Goal: Information Seeking & Learning: Find specific fact

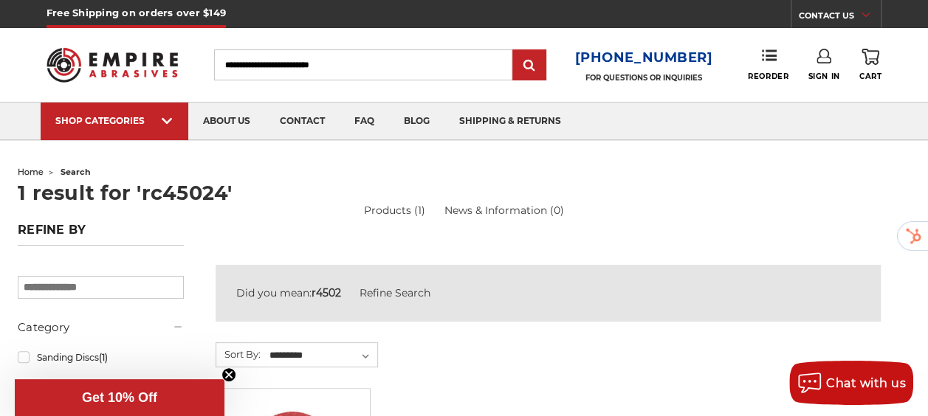
click at [325, 57] on input "Search" at bounding box center [363, 64] width 298 height 31
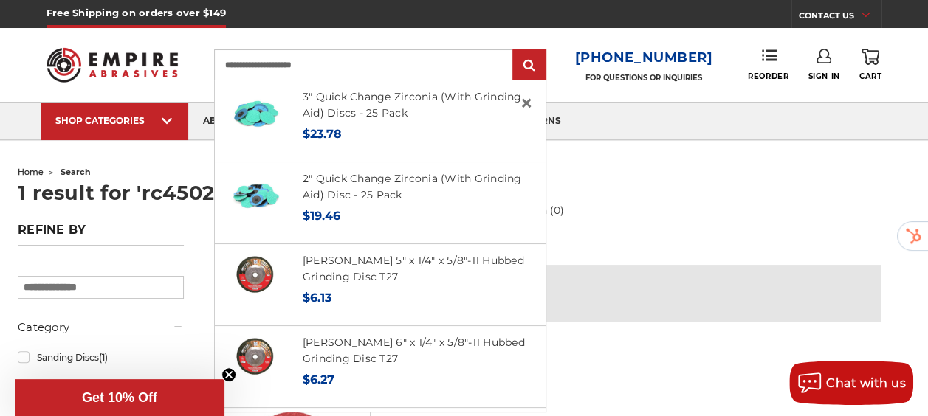
type input "**********"
click at [514, 51] on input "submit" at bounding box center [529, 66] width 30 height 30
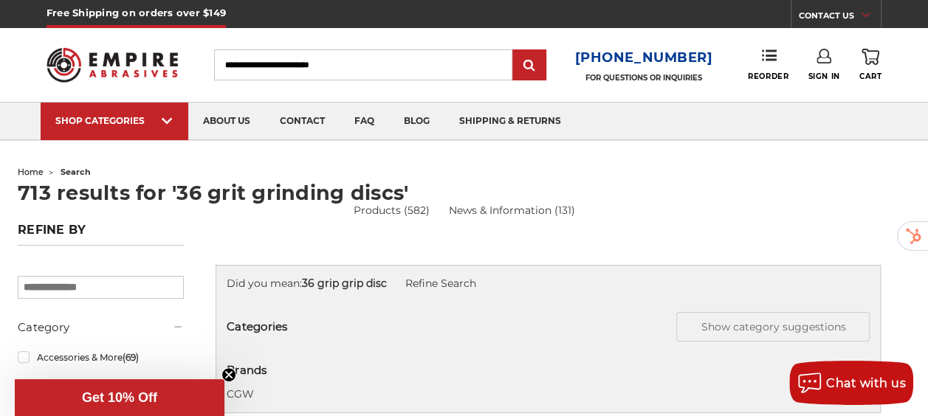
click at [382, 63] on input "Search" at bounding box center [363, 64] width 298 height 31
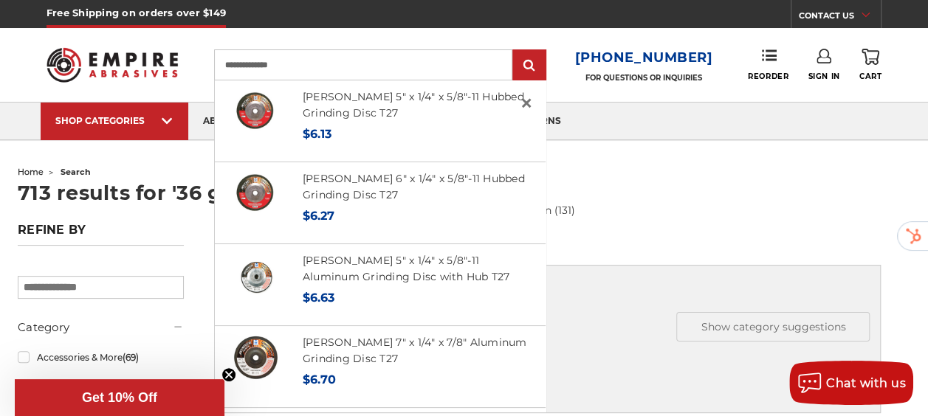
type input "**********"
click at [514, 51] on input "submit" at bounding box center [529, 66] width 30 height 30
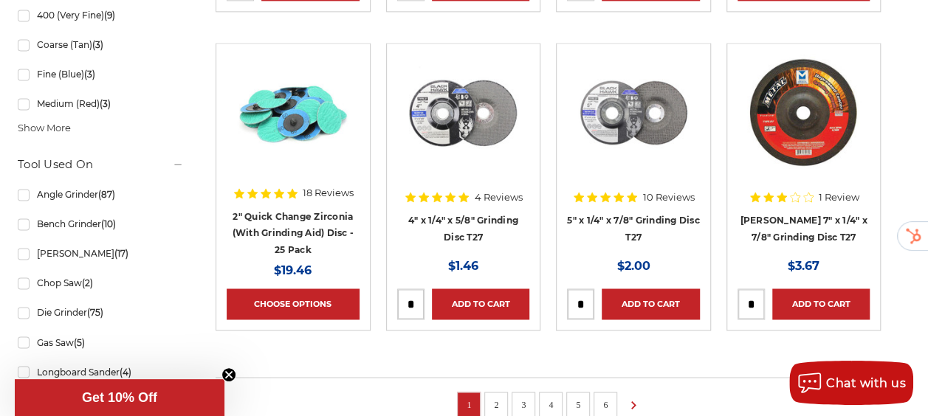
scroll to position [1076, 0]
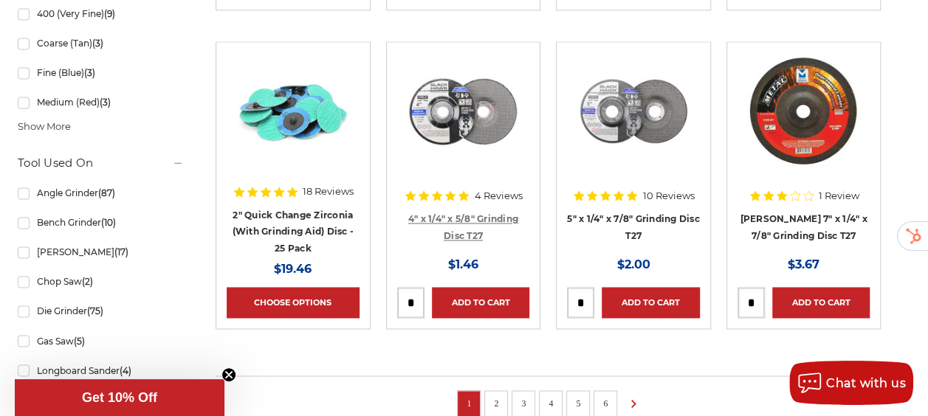
click at [496, 229] on link "4" x 1/4" x 5/8" Grinding Disc T27" at bounding box center [463, 227] width 110 height 28
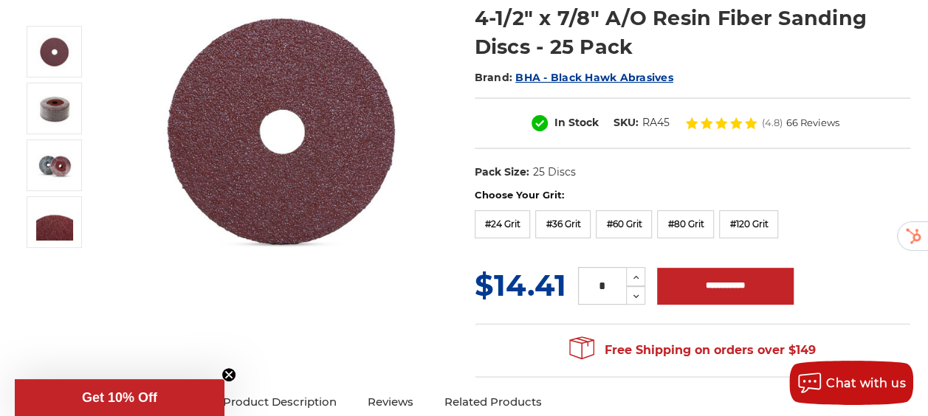
scroll to position [203, 0]
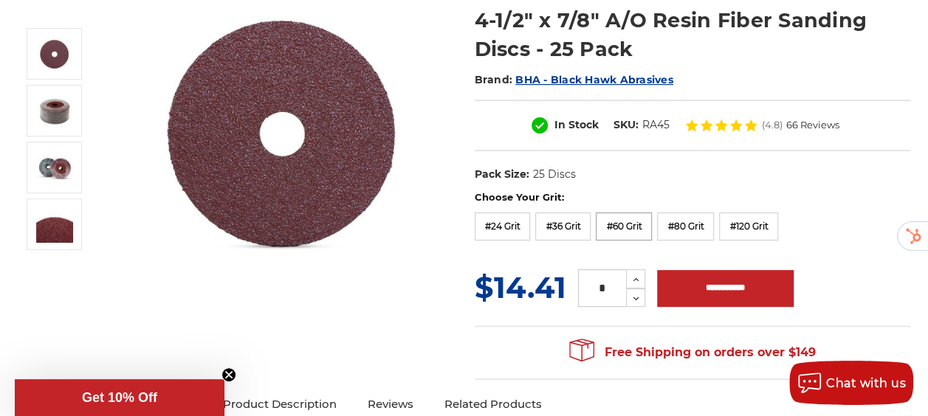
click at [638, 229] on label "#60 Grit" at bounding box center [623, 227] width 56 height 28
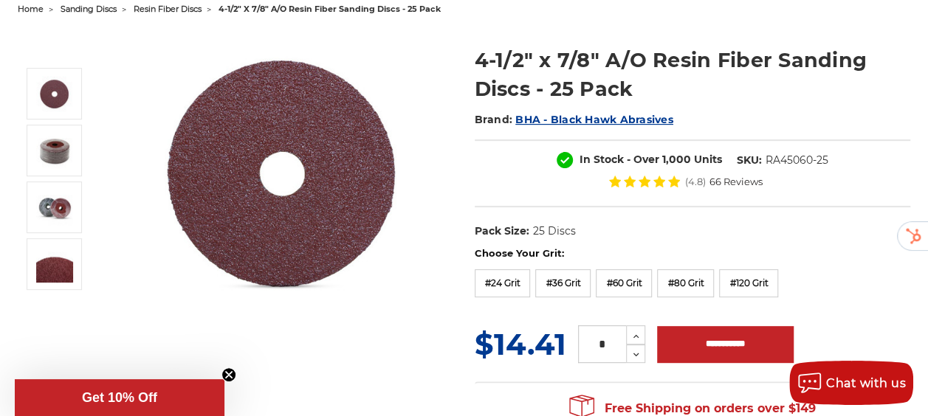
scroll to position [164, 0]
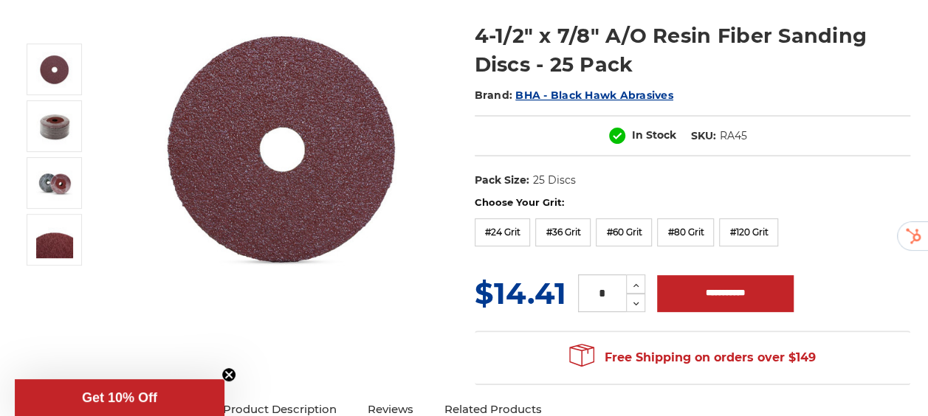
scroll to position [188, 0]
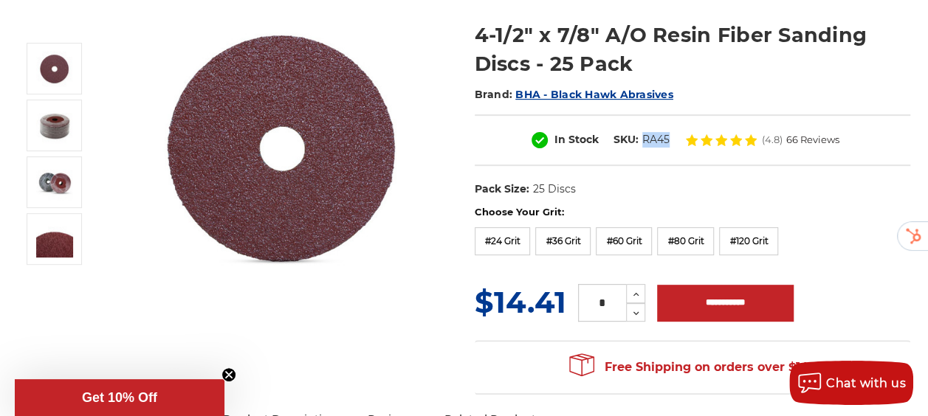
drag, startPoint x: 620, startPoint y: 136, endPoint x: 595, endPoint y: 141, distance: 25.6
click at [606, 141] on dl "SKU: RA45" at bounding box center [641, 139] width 71 height 15
copy dd "RA45"
click at [570, 231] on label "#36 Grit" at bounding box center [562, 241] width 55 height 28
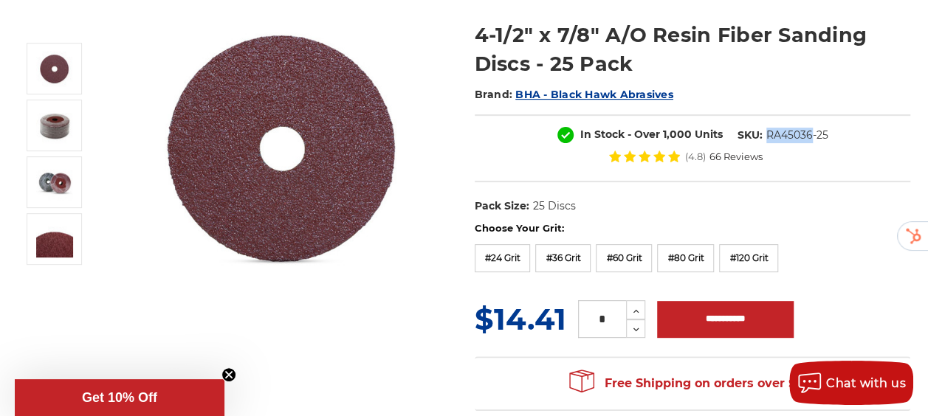
drag, startPoint x: 671, startPoint y: 150, endPoint x: 627, endPoint y: 153, distance: 44.4
click at [766, 143] on dd "RA45036-25" at bounding box center [797, 135] width 62 height 15
copy dd "RA45036"
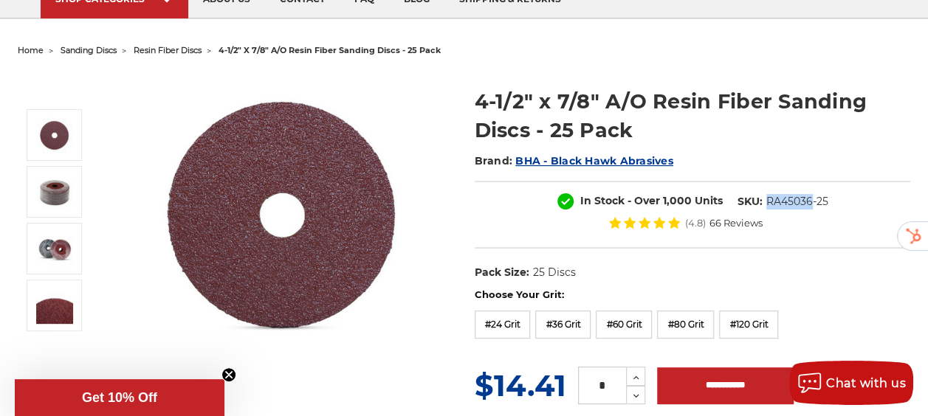
scroll to position [0, 0]
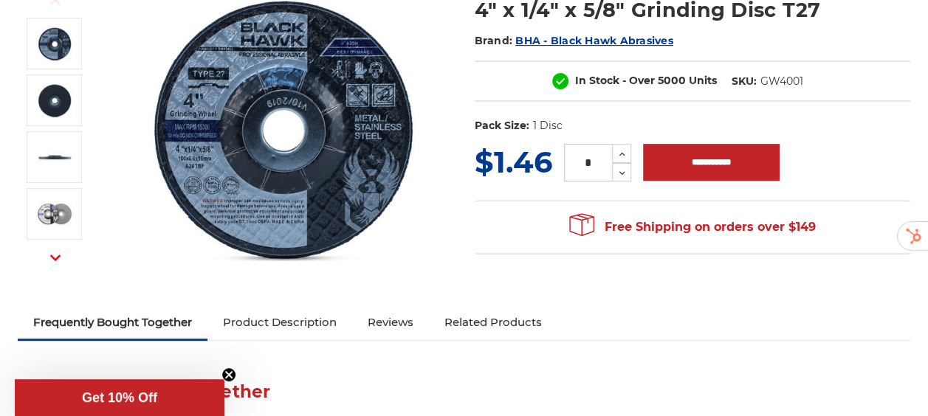
scroll to position [214, 0]
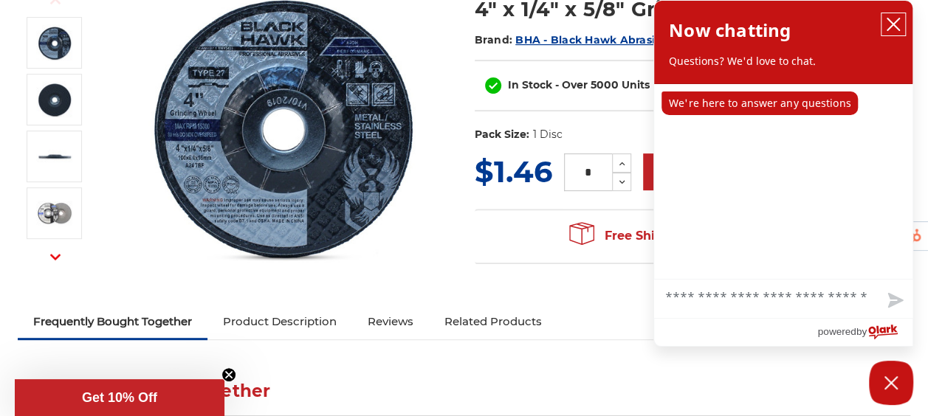
click at [888, 27] on icon "close chatbox" at bounding box center [892, 24] width 15 height 15
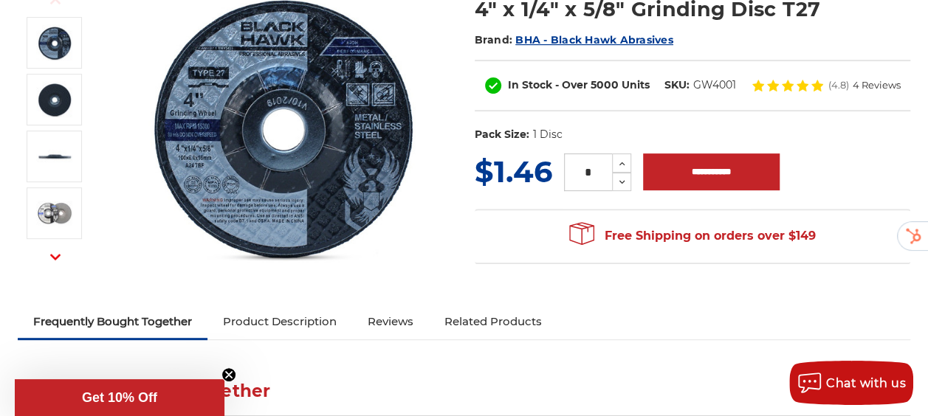
scroll to position [0, 0]
